Goal: Task Accomplishment & Management: Complete application form

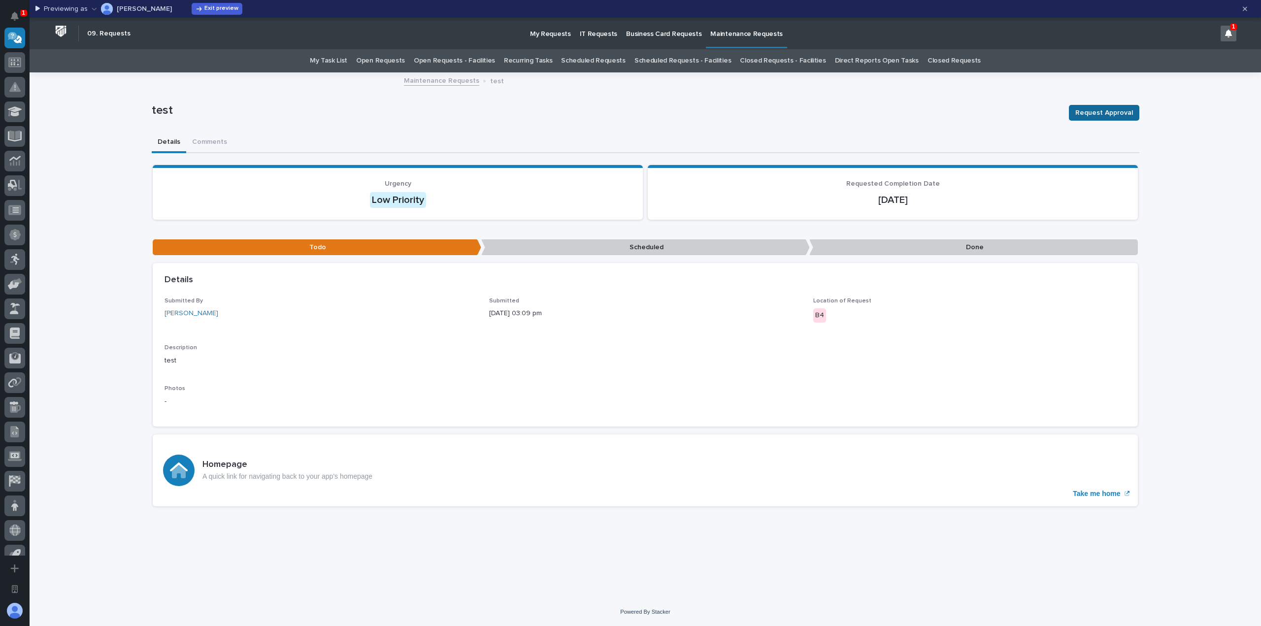
click at [1086, 114] on span "Request Approval" at bounding box center [1104, 113] width 58 height 12
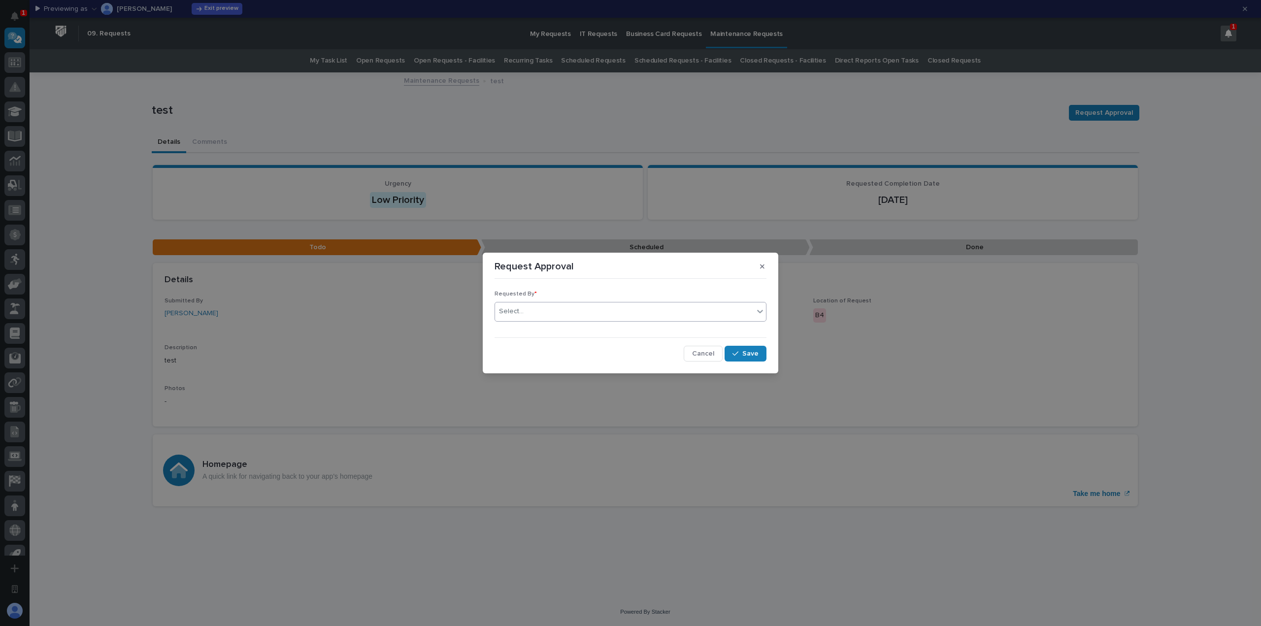
click at [611, 308] on div "Select..." at bounding box center [624, 311] width 259 height 16
click at [578, 331] on div "[PERSON_NAME]" at bounding box center [630, 330] width 271 height 17
click at [749, 353] on span "Save" at bounding box center [750, 353] width 16 height 9
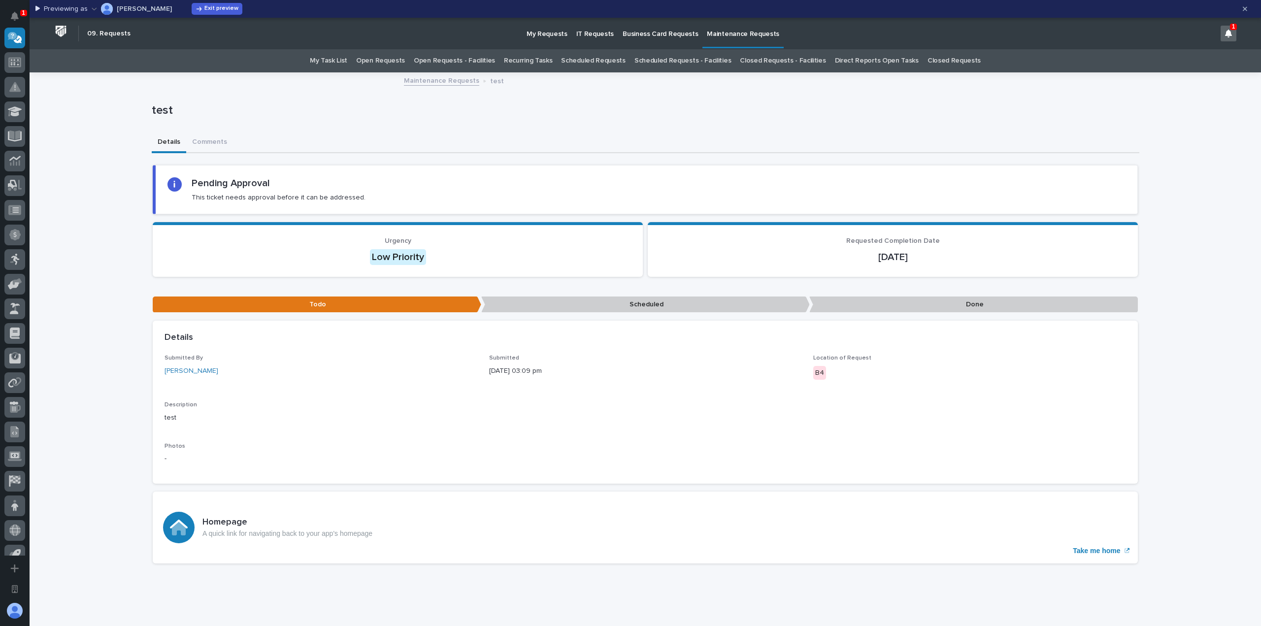
click at [864, 302] on p "Done" at bounding box center [973, 305] width 329 height 16
drag, startPoint x: 637, startPoint y: 301, endPoint x: 847, endPoint y: 303, distance: 209.3
click at [638, 301] on p "Scheduled" at bounding box center [645, 305] width 329 height 16
click at [902, 302] on p "Done" at bounding box center [973, 305] width 329 height 16
click at [823, 367] on div "B4" at bounding box center [969, 374] width 313 height 16
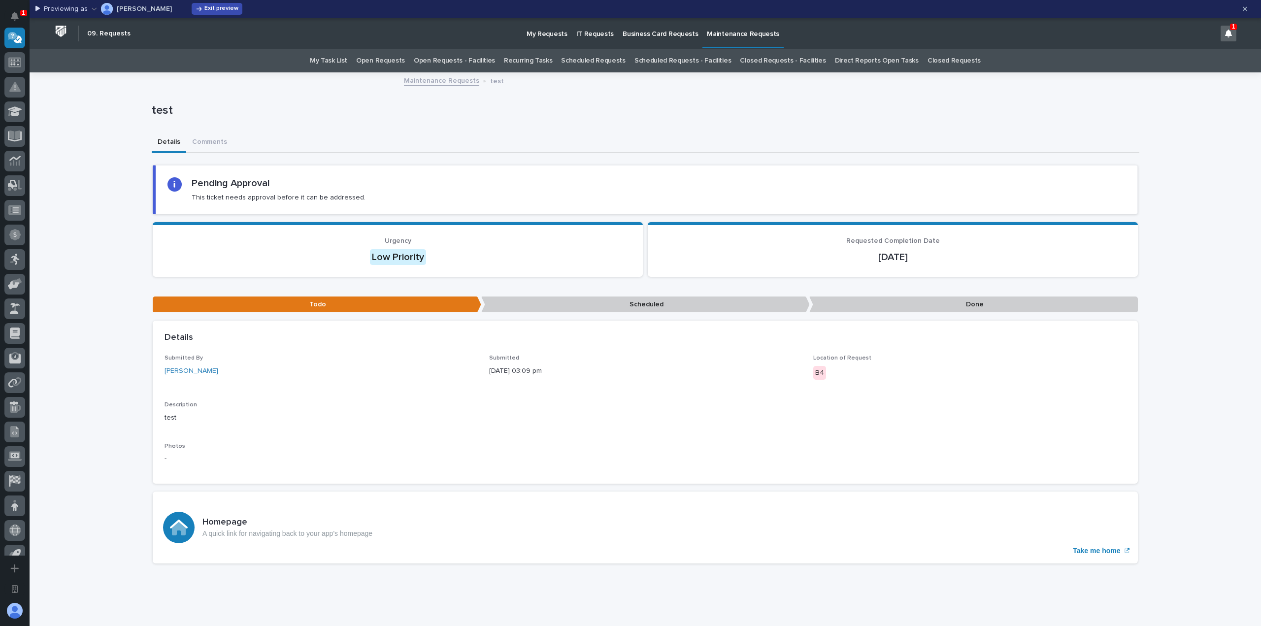
click at [204, 7] on span "Exit preview" at bounding box center [221, 9] width 34 height 8
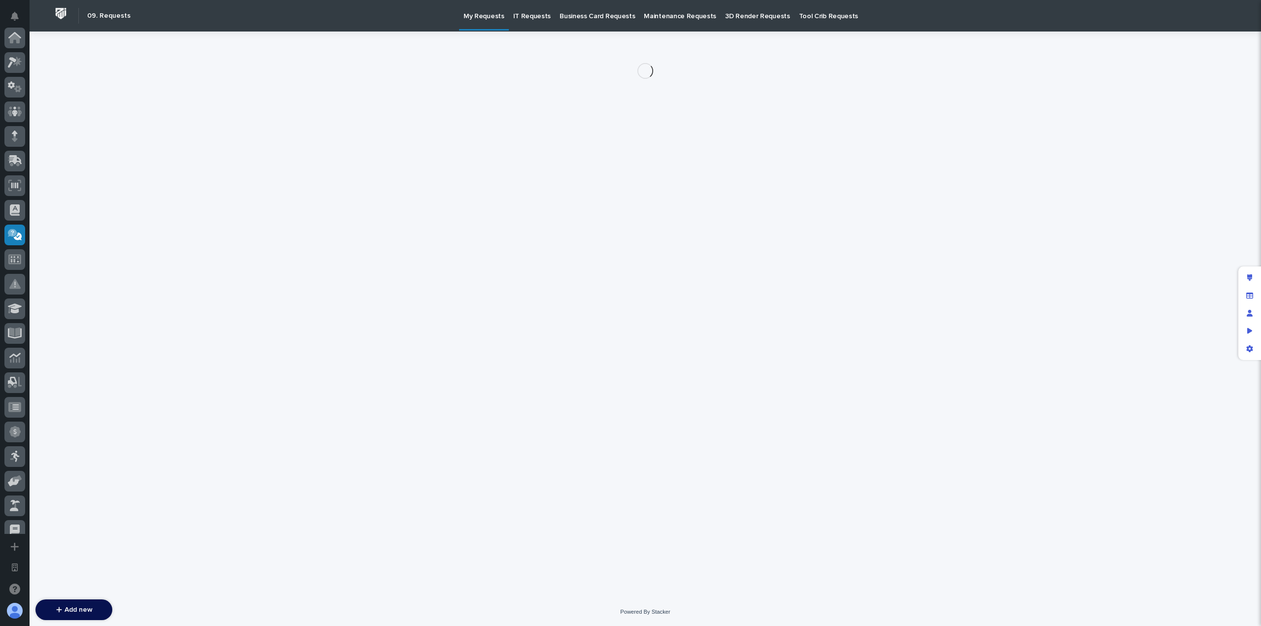
scroll to position [197, 0]
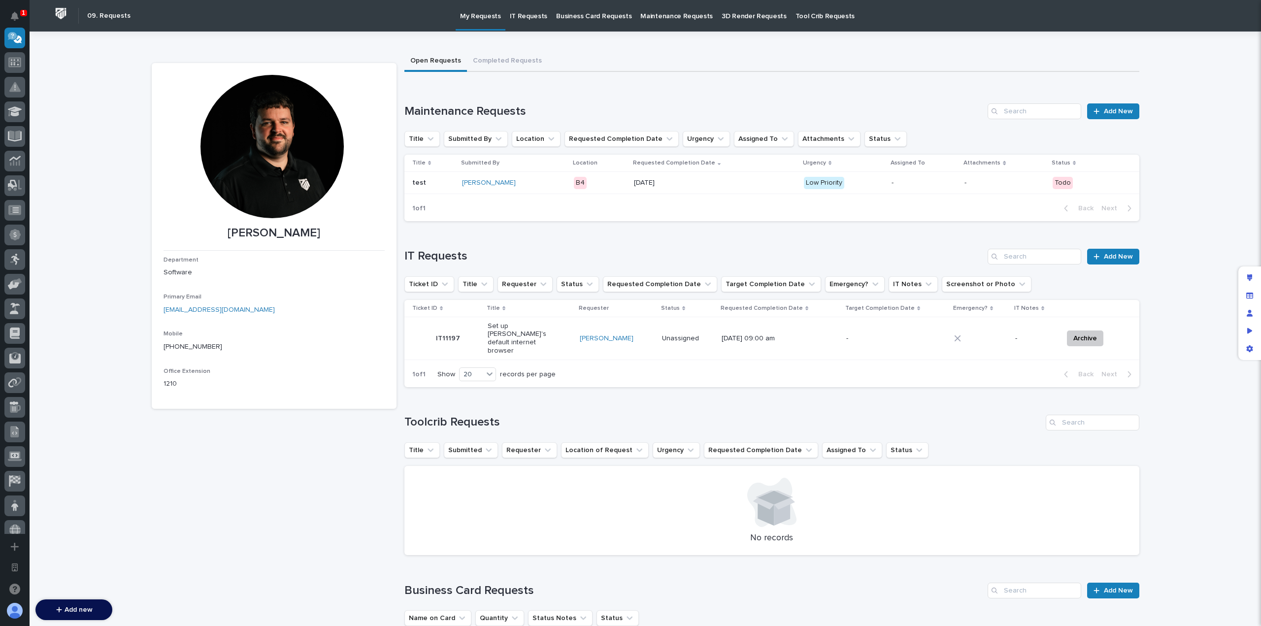
click at [962, 191] on td "-" at bounding box center [1004, 183] width 88 height 22
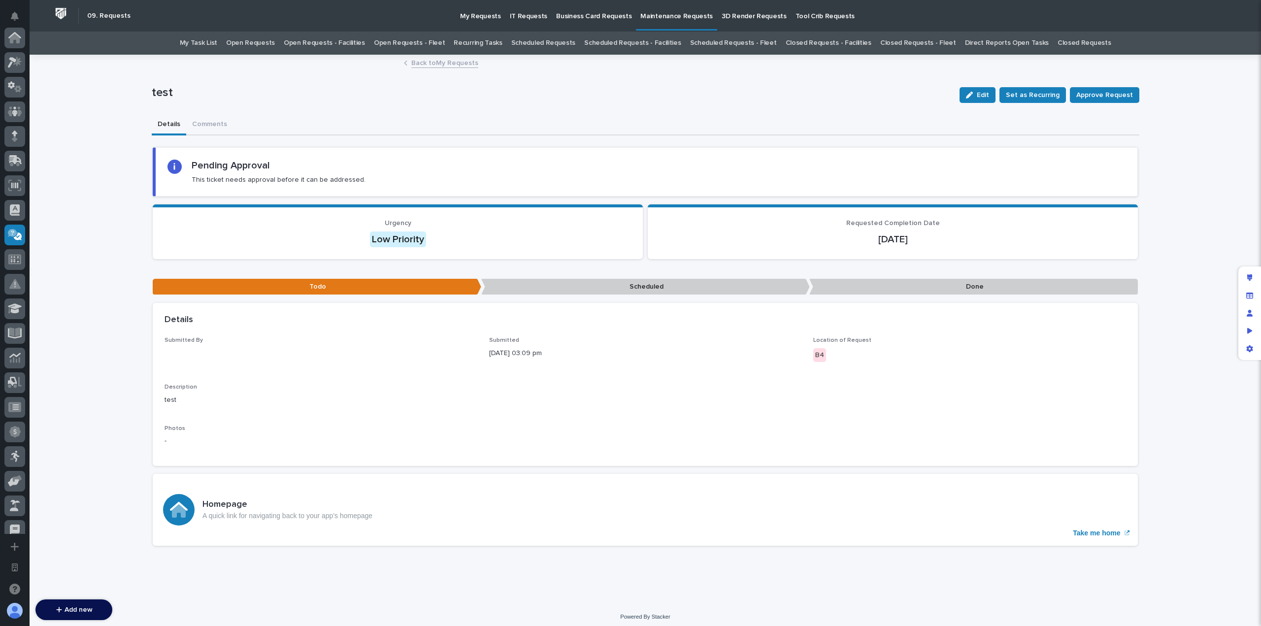
scroll to position [197, 0]
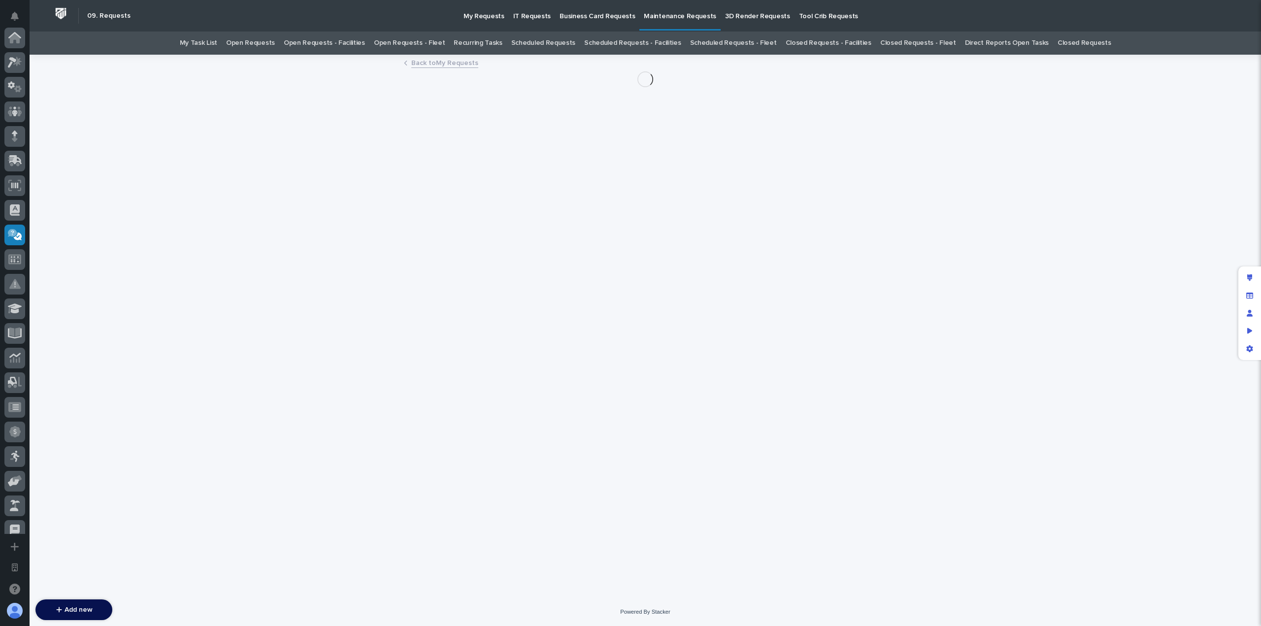
scroll to position [197, 0]
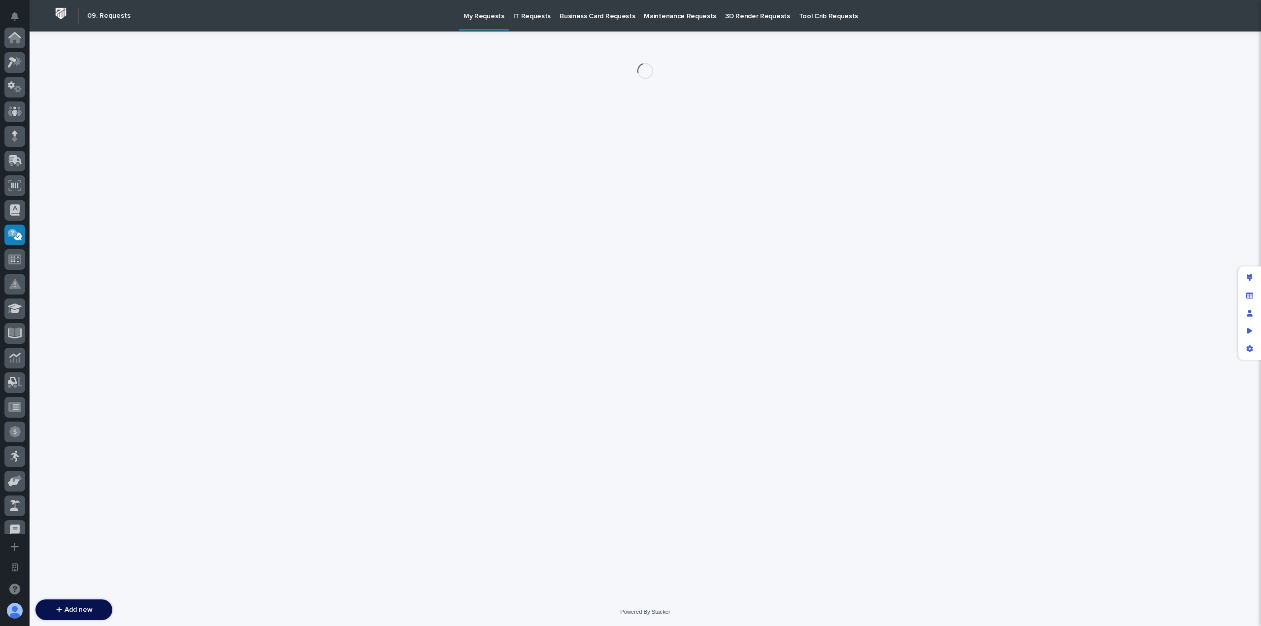
scroll to position [197, 0]
